Goal: Information Seeking & Learning: Find specific fact

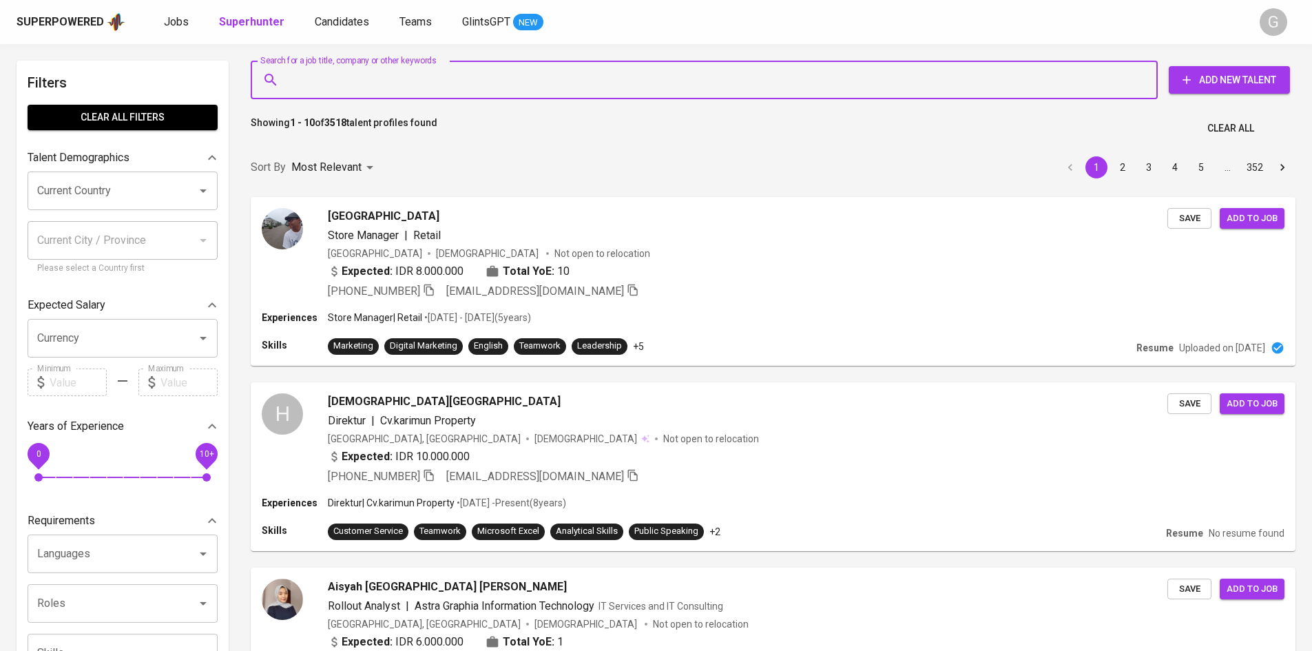
click at [401, 84] on input "Search for a job title, company or other keywords" at bounding box center [707, 80] width 847 height 26
type input "[EMAIL_ADDRESS][DOMAIN_NAME]"
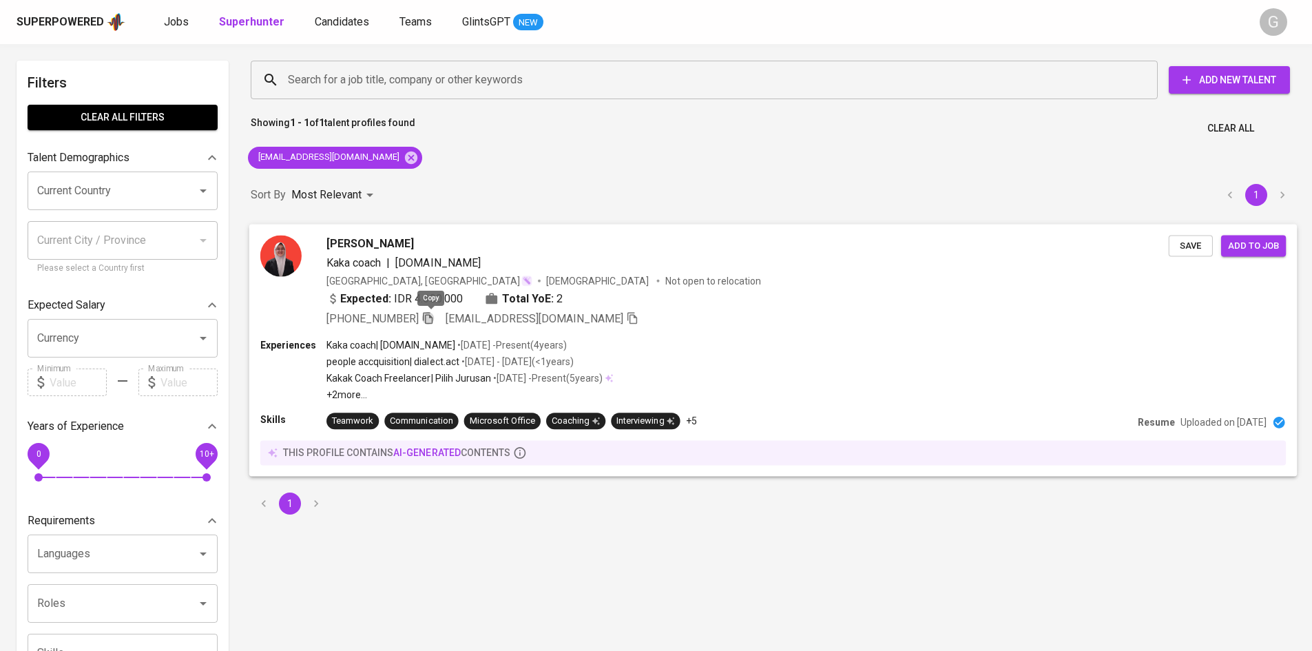
click at [427, 319] on icon "button" at bounding box center [428, 317] width 12 height 12
click at [387, 156] on div "[EMAIL_ADDRESS][DOMAIN_NAME]" at bounding box center [335, 158] width 174 height 22
drag, startPoint x: 382, startPoint y: 152, endPoint x: 370, endPoint y: 83, distance: 69.3
click at [404, 152] on icon at bounding box center [411, 157] width 15 height 15
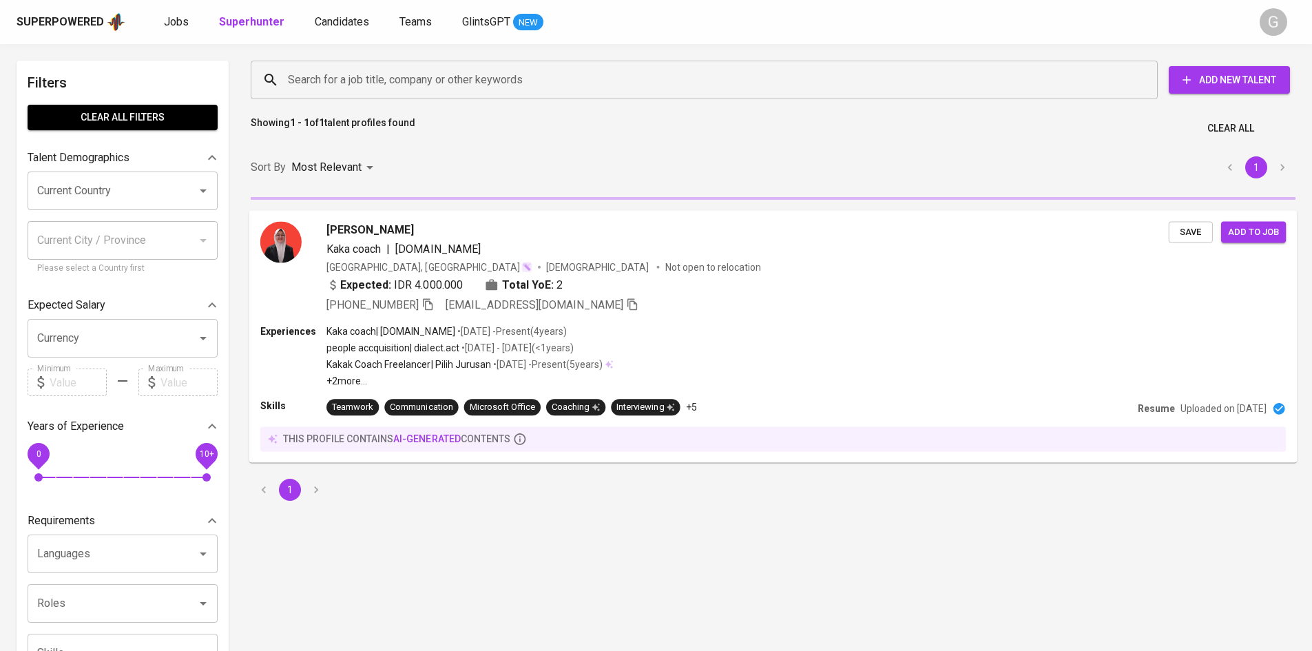
click at [372, 81] on input "Search for a job title, company or other keywords" at bounding box center [707, 80] width 847 height 26
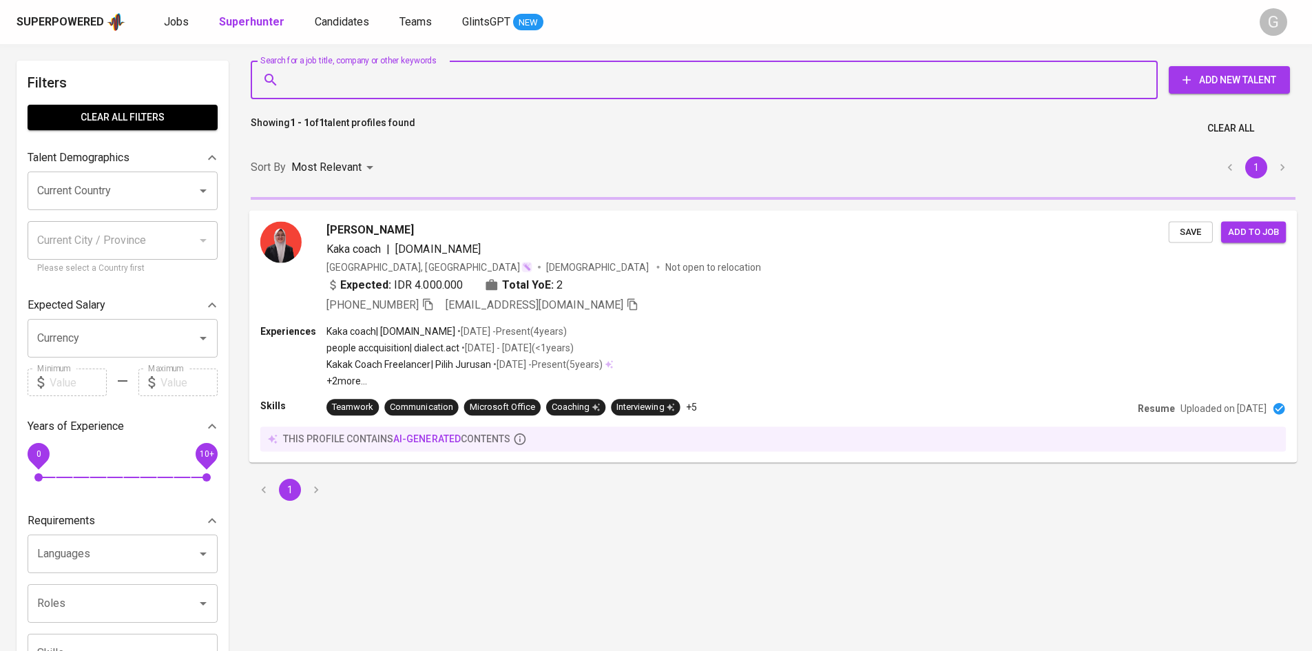
paste input "[EMAIL_ADDRESS][DOMAIN_NAME]"
type input "[EMAIL_ADDRESS][DOMAIN_NAME]"
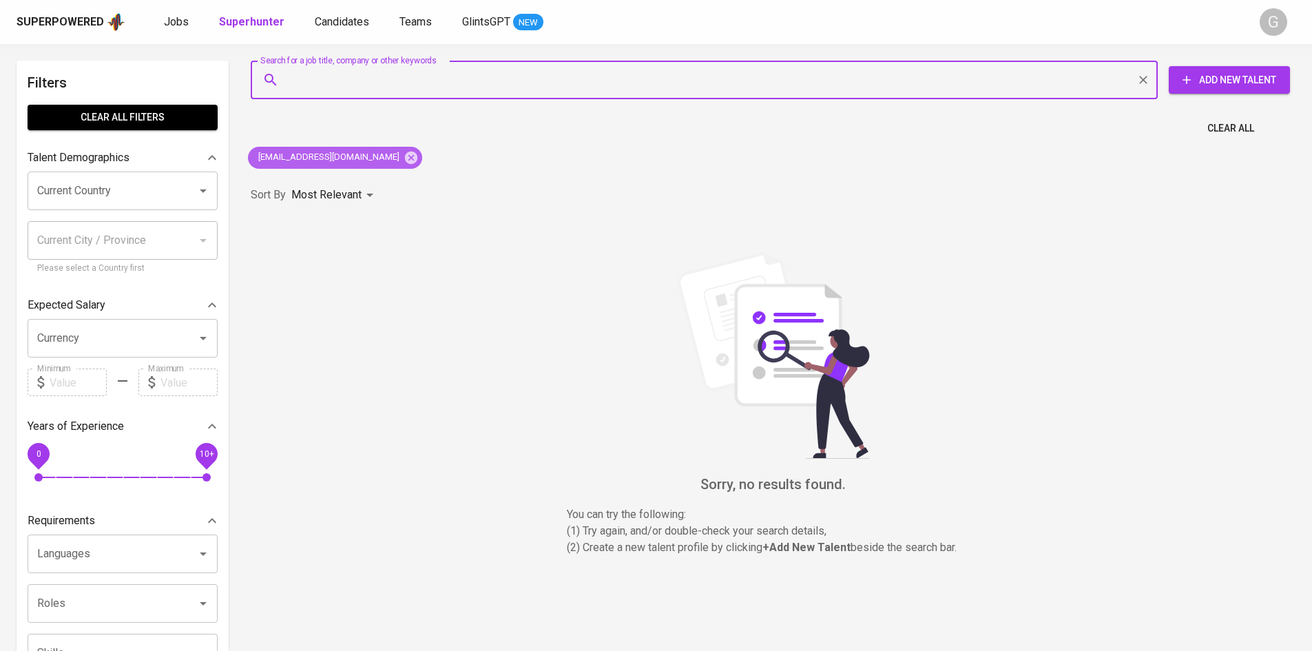
click at [405, 157] on icon at bounding box center [411, 157] width 12 height 12
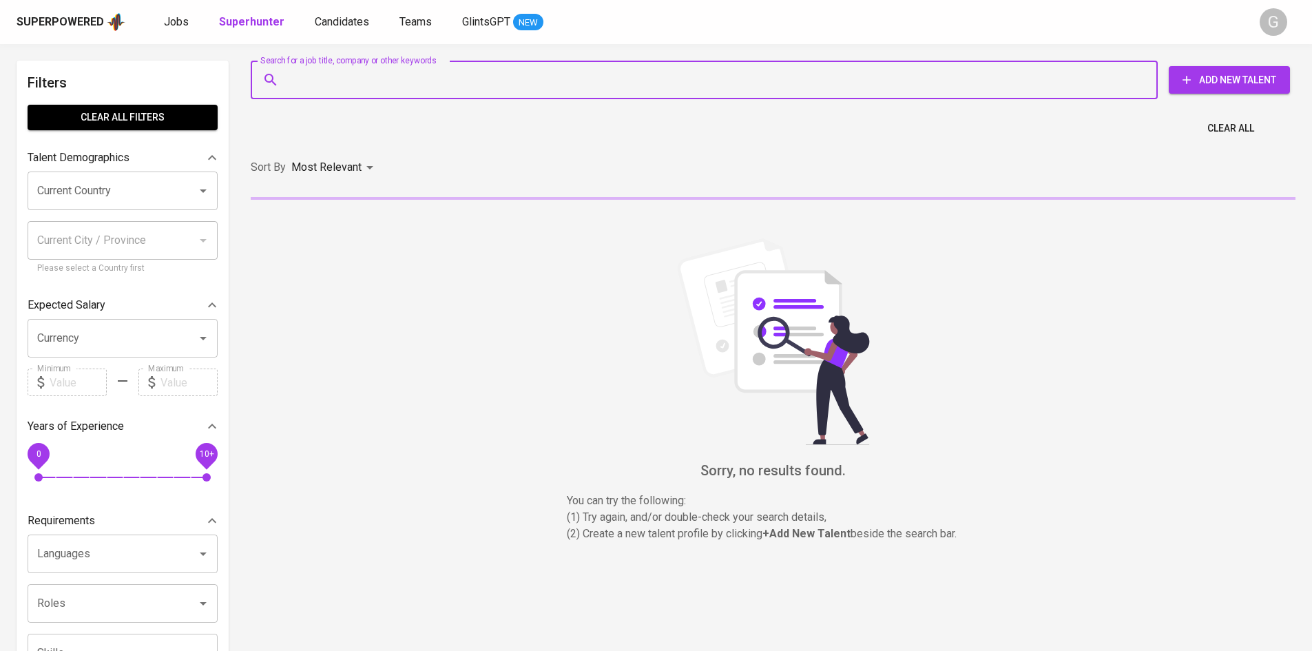
click at [375, 83] on input "Search for a job title, company or other keywords" at bounding box center [707, 80] width 847 height 26
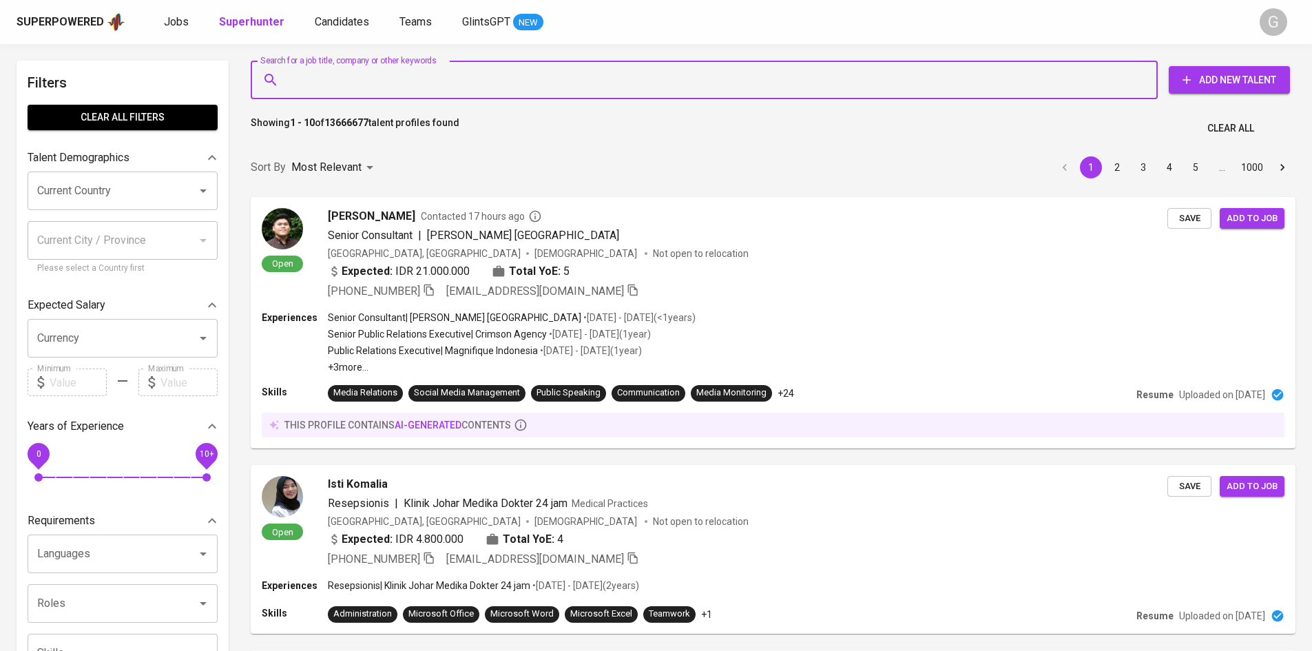
paste input "[EMAIL_ADDRESS][DOMAIN_NAME]"
type input "[EMAIL_ADDRESS][DOMAIN_NAME]"
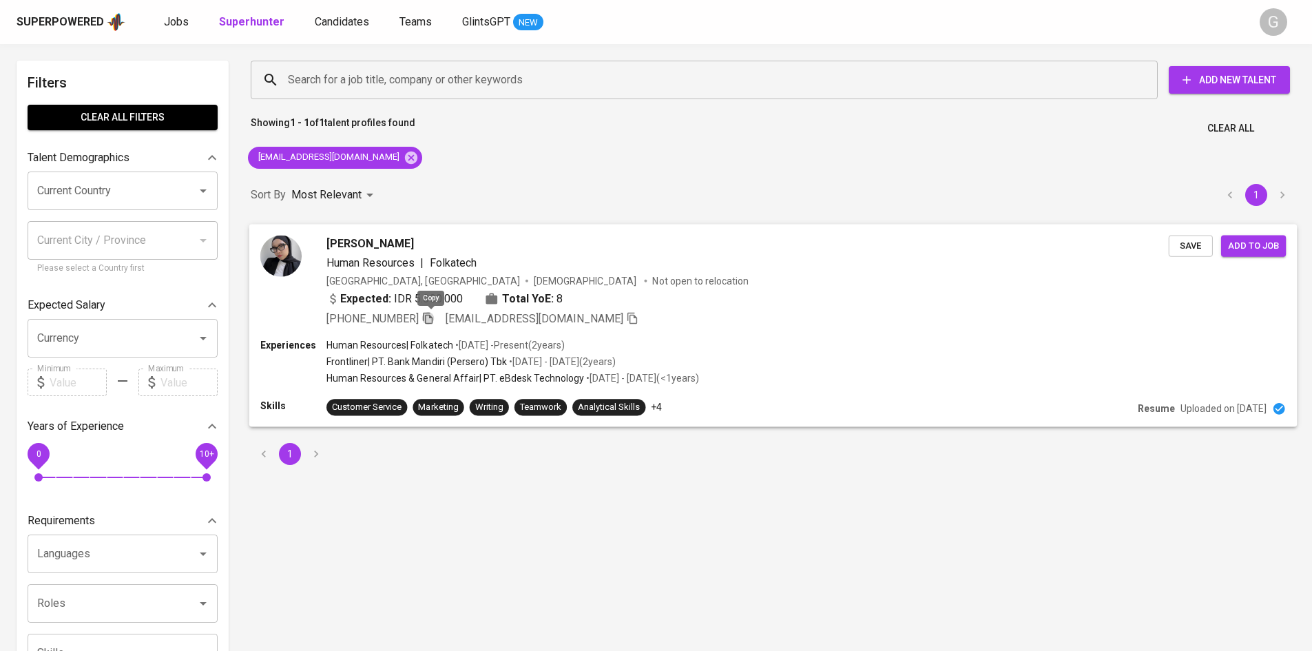
click at [427, 321] on icon "button" at bounding box center [428, 317] width 12 height 12
